Goal: Transaction & Acquisition: Purchase product/service

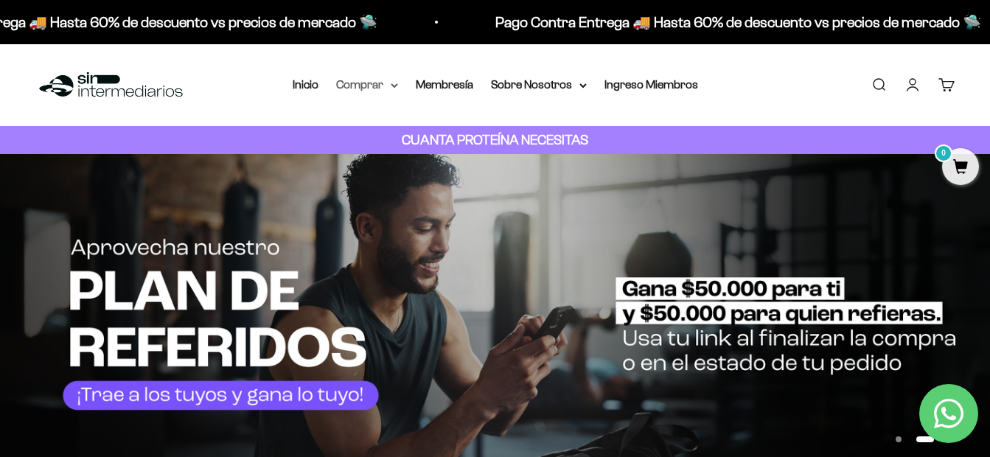
click at [392, 89] on summary "Comprar" at bounding box center [367, 84] width 62 height 19
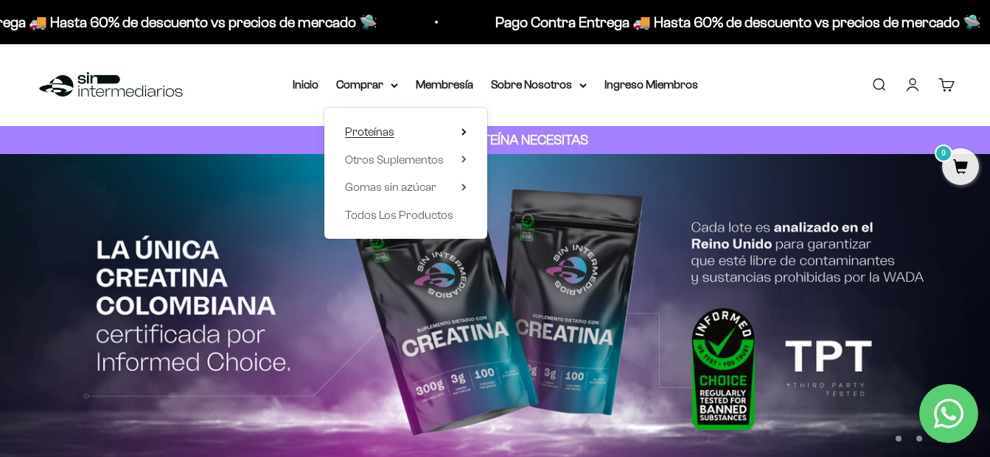
click at [415, 138] on summary "Proteínas" at bounding box center [406, 131] width 122 height 19
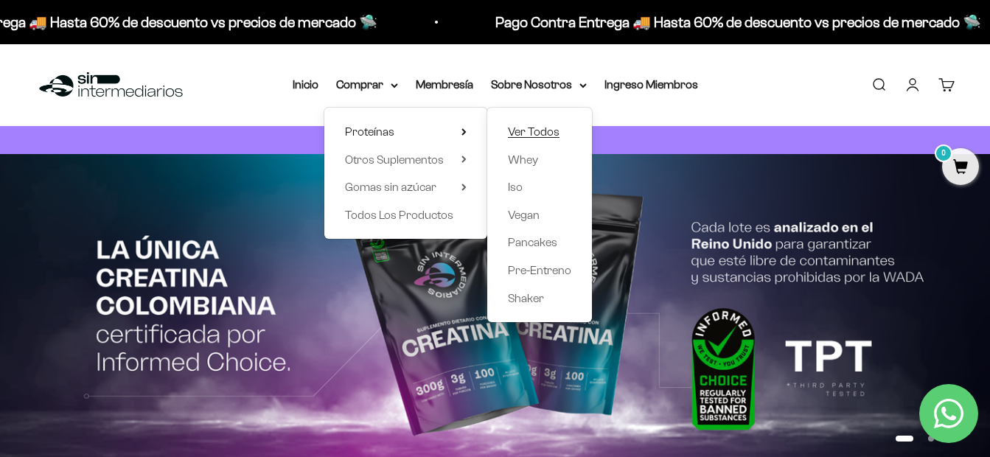
click at [540, 128] on span "Ver Todos" at bounding box center [534, 131] width 52 height 13
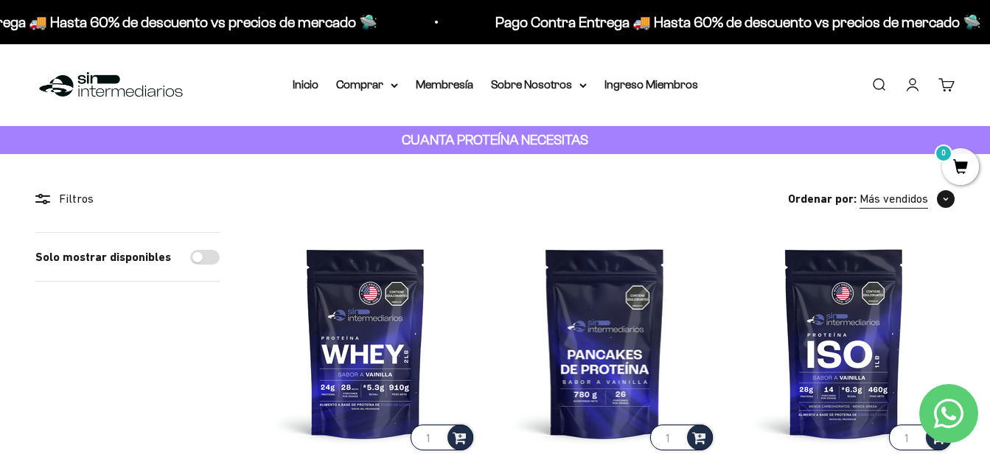
click at [939, 201] on span "button" at bounding box center [946, 199] width 18 height 18
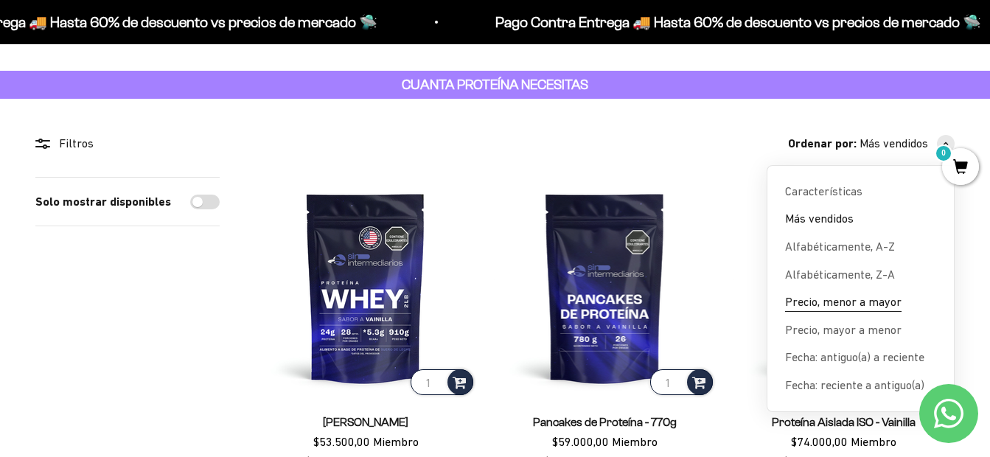
scroll to position [79, 0]
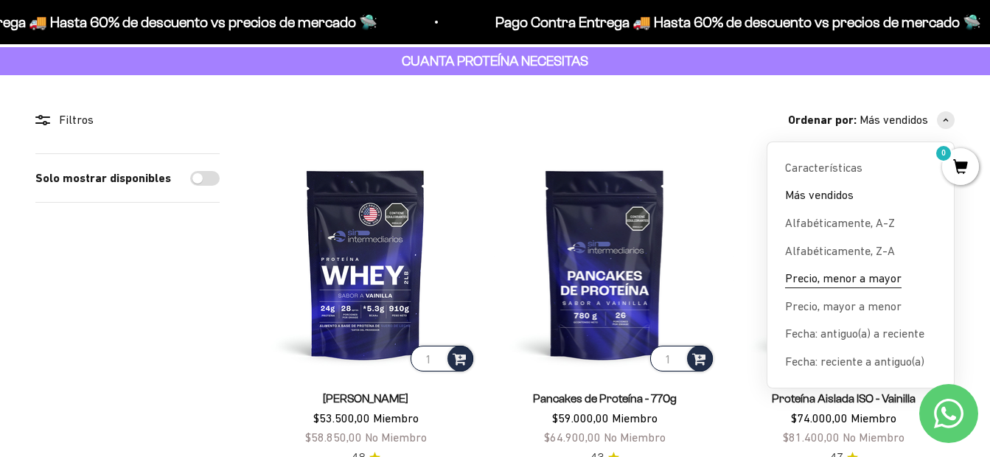
click at [838, 285] on span "Precio, menor a mayor" at bounding box center [843, 278] width 117 height 19
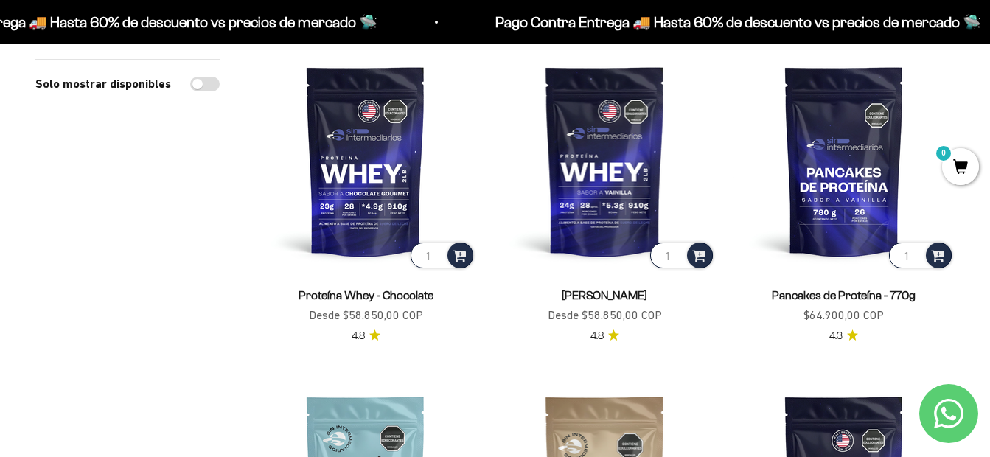
scroll to position [179, 0]
